Goal: Task Accomplishment & Management: Use online tool/utility

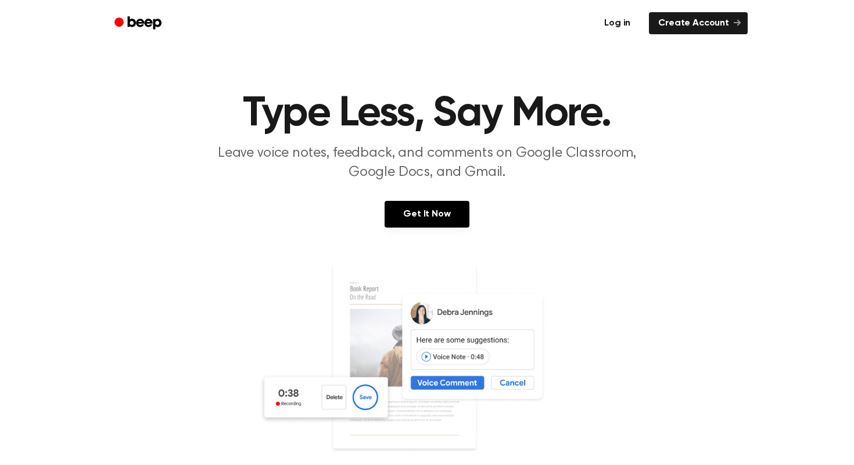
click at [627, 24] on link "Log in" at bounding box center [616, 23] width 49 height 27
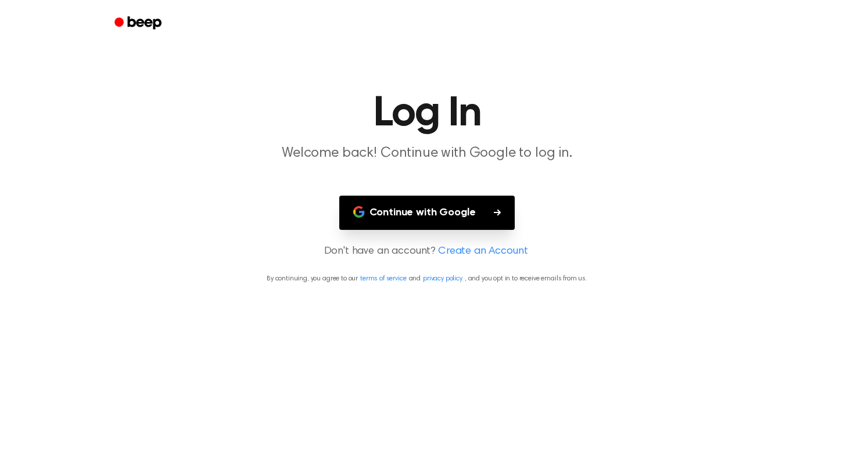
click at [434, 210] on button "Continue with Google" at bounding box center [427, 213] width 176 height 34
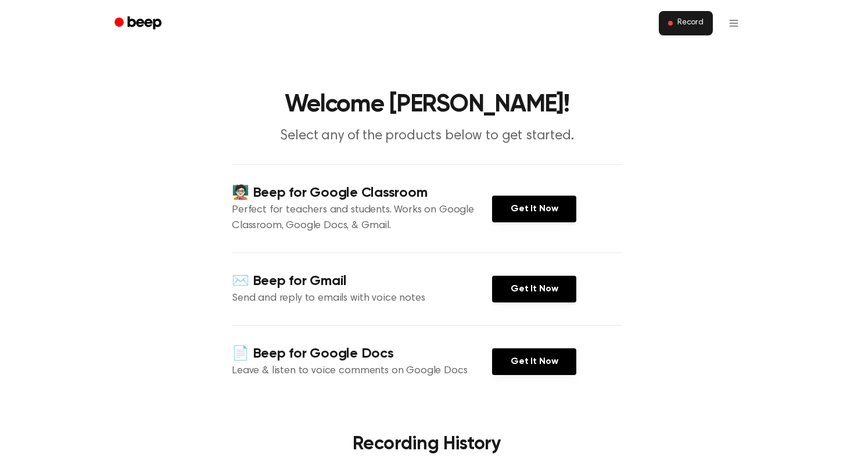
click at [699, 12] on button "Record" at bounding box center [686, 23] width 54 height 24
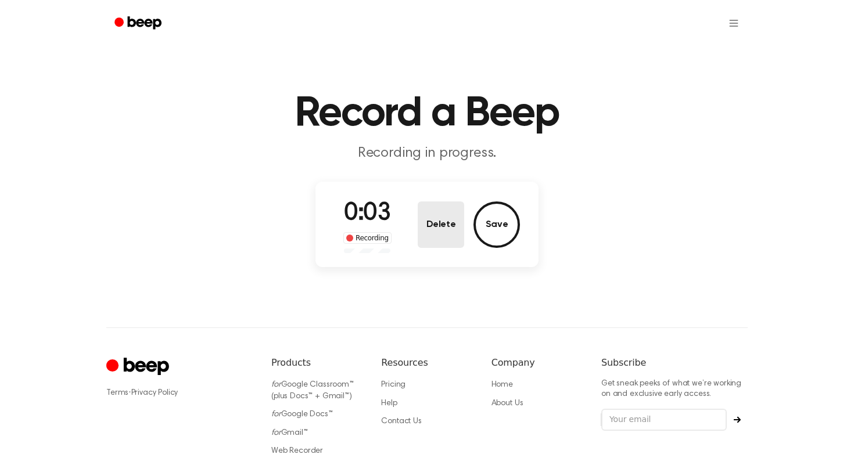
click at [455, 225] on button "Delete" at bounding box center [441, 225] width 46 height 46
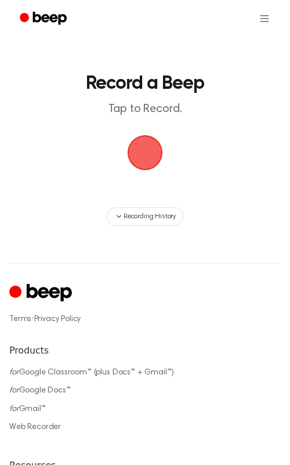
click at [141, 174] on main "Record a Beep Tap to Record. Recording History" at bounding box center [145, 113] width 290 height 226
click at [148, 153] on span "button" at bounding box center [144, 152] width 39 height 39
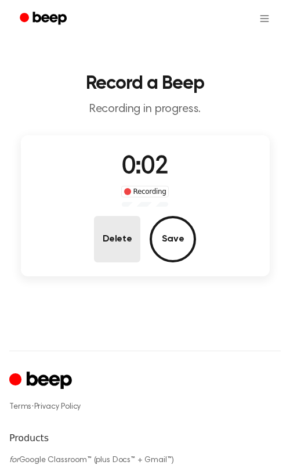
click at [122, 234] on button "Delete" at bounding box center [117, 239] width 46 height 46
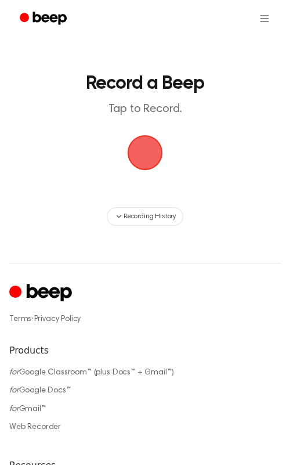
click at [137, 152] on span "button" at bounding box center [145, 153] width 56 height 56
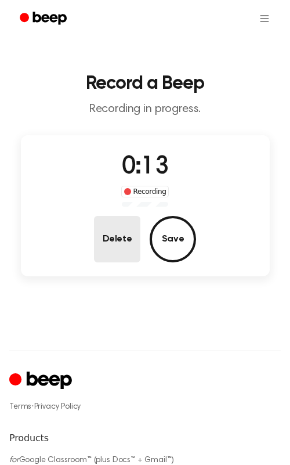
click at [125, 245] on button "Delete" at bounding box center [117, 239] width 46 height 46
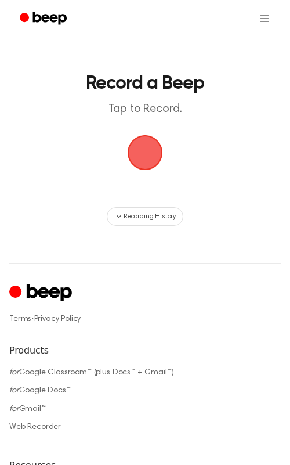
click at [141, 161] on span "button" at bounding box center [145, 152] width 56 height 56
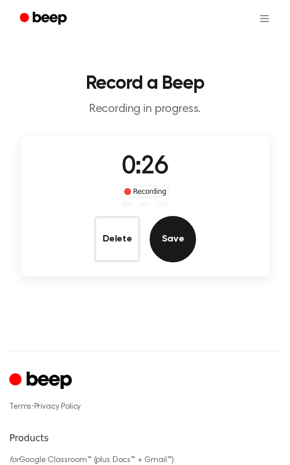
click at [170, 229] on button "Save" at bounding box center [173, 239] width 46 height 46
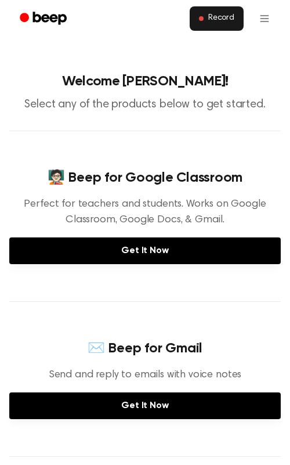
click at [232, 26] on button "Record" at bounding box center [217, 18] width 54 height 24
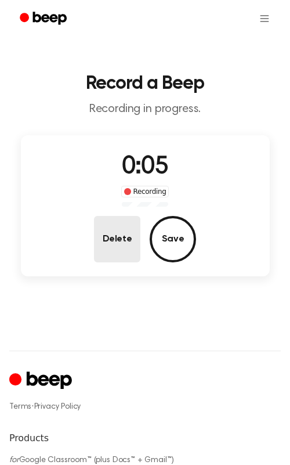
click at [113, 255] on button "Delete" at bounding box center [117, 239] width 46 height 46
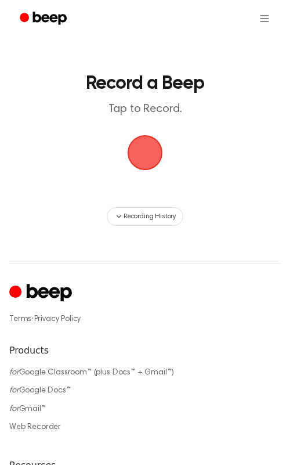
click at [135, 155] on span "button" at bounding box center [145, 152] width 43 height 43
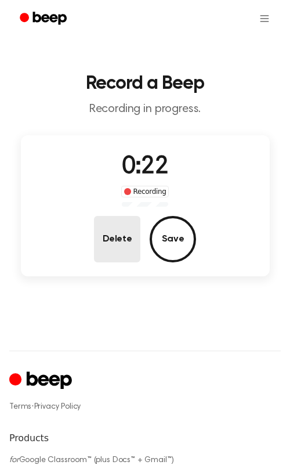
click at [130, 236] on button "Delete" at bounding box center [117, 239] width 46 height 46
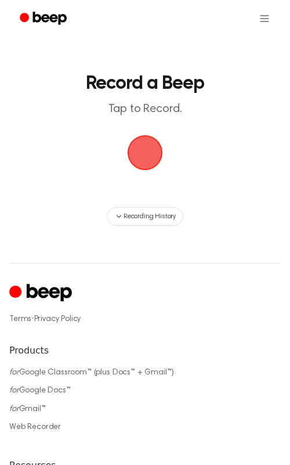
click at [153, 147] on span "button" at bounding box center [145, 152] width 43 height 43
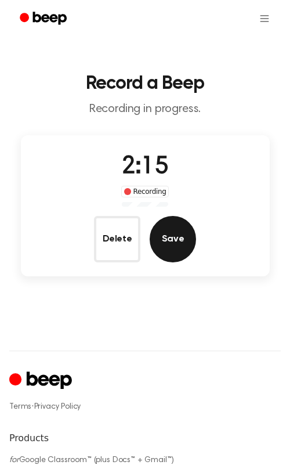
click at [169, 235] on button "Save" at bounding box center [173, 239] width 46 height 46
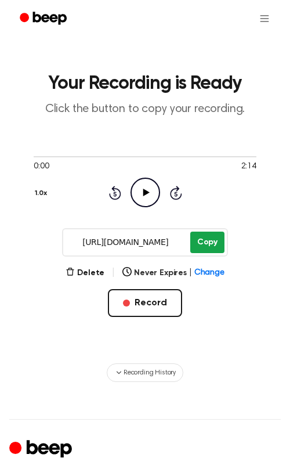
click at [214, 249] on button "Copy" at bounding box center [207, 242] width 34 height 21
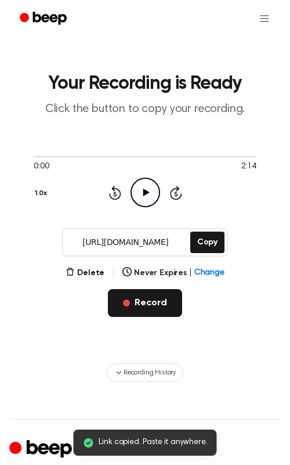
click at [142, 299] on button "Record" at bounding box center [145, 303] width 74 height 28
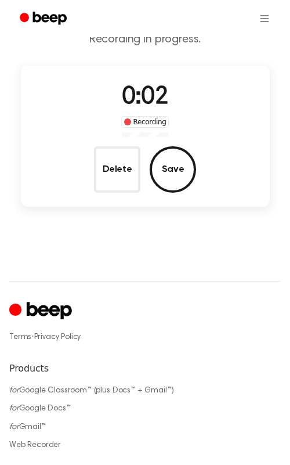
scroll to position [51, 0]
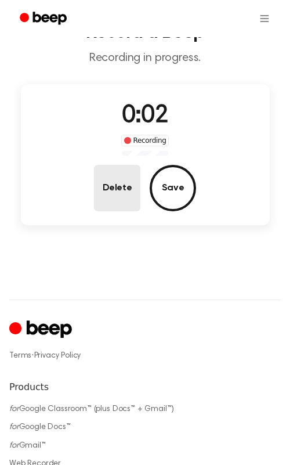
click at [116, 174] on button "Delete" at bounding box center [117, 188] width 46 height 46
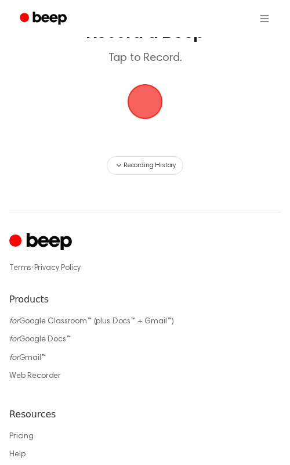
click at [136, 93] on span "button" at bounding box center [145, 101] width 46 height 46
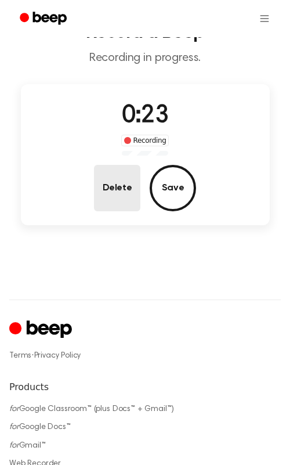
click at [127, 188] on button "Delete" at bounding box center [117, 188] width 46 height 46
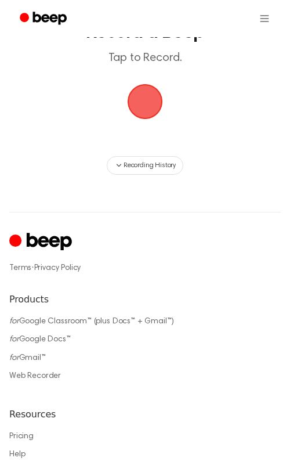
click at [130, 94] on span "button" at bounding box center [145, 102] width 50 height 50
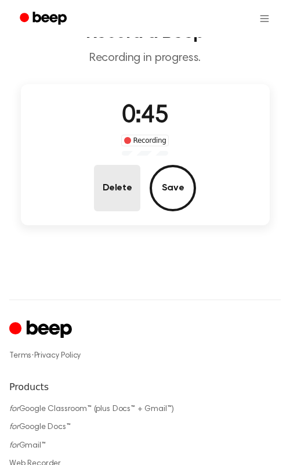
click at [117, 174] on button "Delete" at bounding box center [117, 188] width 46 height 46
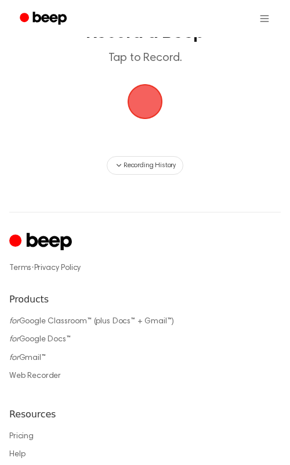
click at [158, 102] on span "button" at bounding box center [145, 101] width 45 height 45
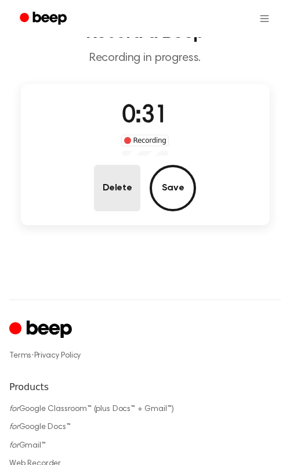
click at [130, 201] on button "Delete" at bounding box center [117, 188] width 46 height 46
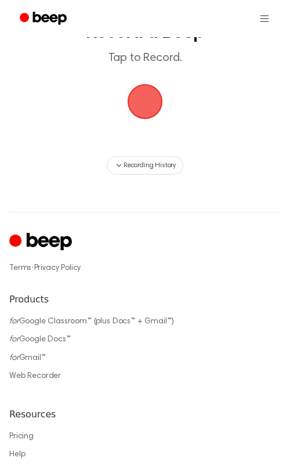
scroll to position [0, 0]
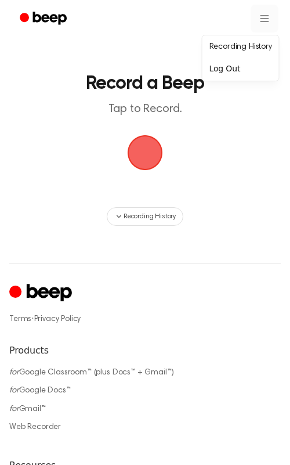
click at [264, 18] on html "Record a Beep Tap to Record. Recording History ⚠️ We are experiencing issues wi…" at bounding box center [145, 391] width 290 height 783
click at [240, 40] on link "Recording History" at bounding box center [241, 47] width 72 height 19
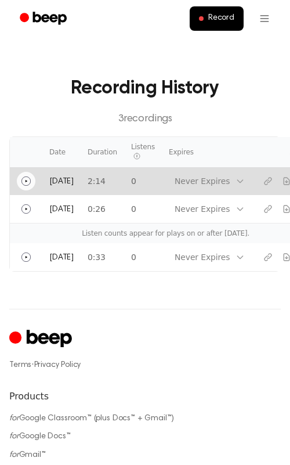
click at [20, 180] on button "Play" at bounding box center [26, 181] width 19 height 19
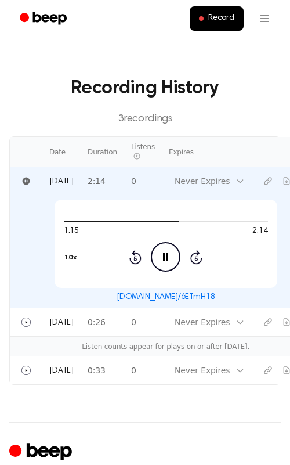
click at [169, 254] on icon "Pause Audio" at bounding box center [166, 257] width 30 height 30
